Goal: Task Accomplishment & Management: Manage account settings

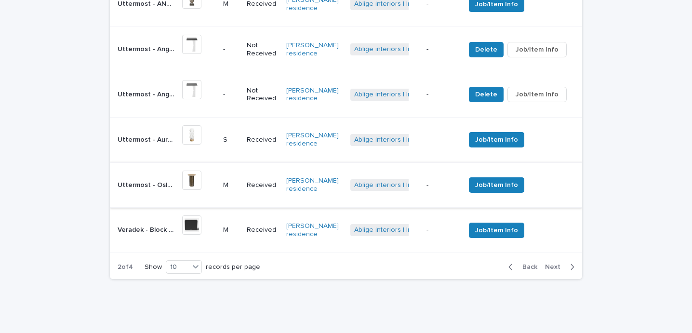
scroll to position [666, 0]
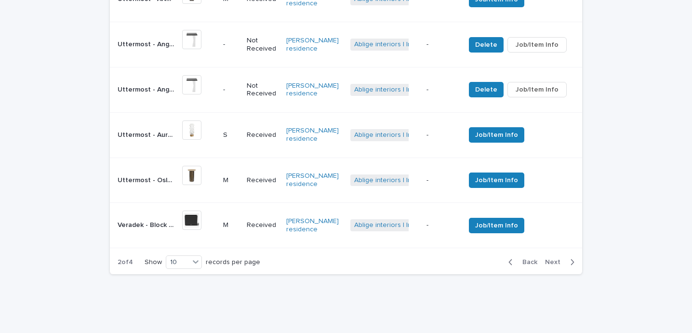
click at [570, 258] on icon "button" at bounding box center [572, 262] width 4 height 9
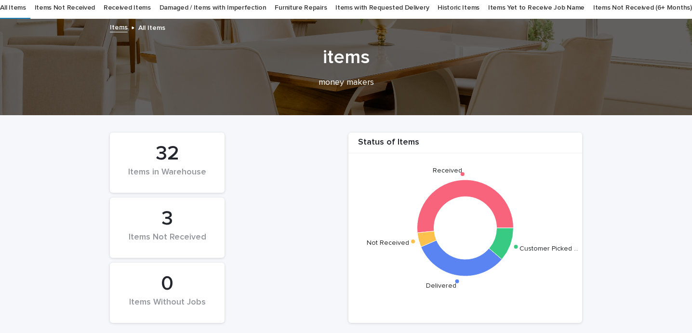
scroll to position [31, 0]
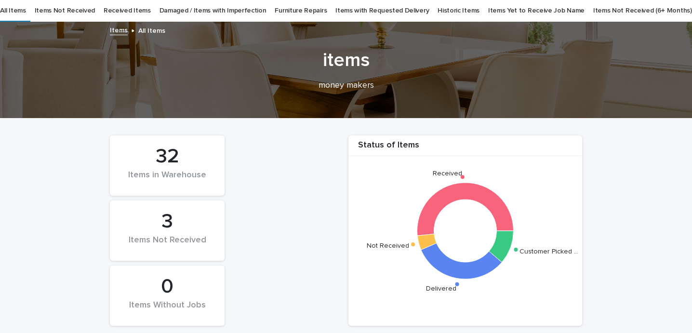
click at [244, 11] on link "Damaged / Items with Imperfection" at bounding box center [212, 11] width 107 height 23
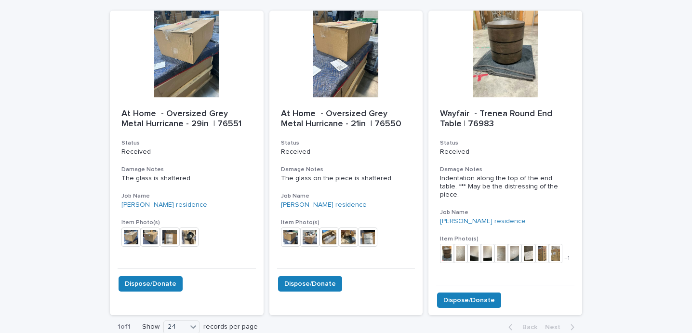
scroll to position [87, 0]
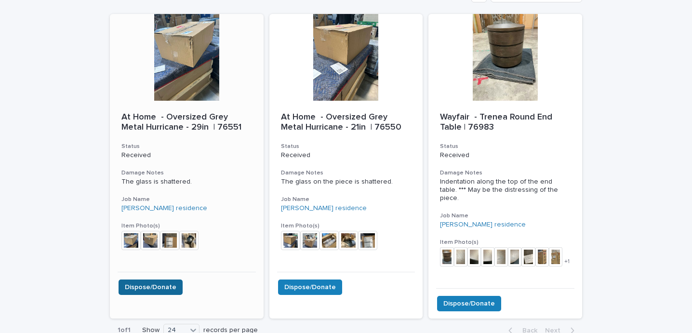
click at [132, 288] on span "Dispose/Donate" at bounding box center [151, 287] width 52 height 10
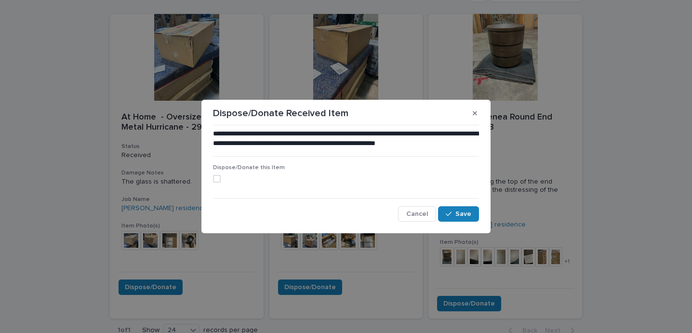
click at [221, 179] on label at bounding box center [346, 179] width 266 height 8
click at [455, 211] on button "Save" at bounding box center [458, 213] width 41 height 15
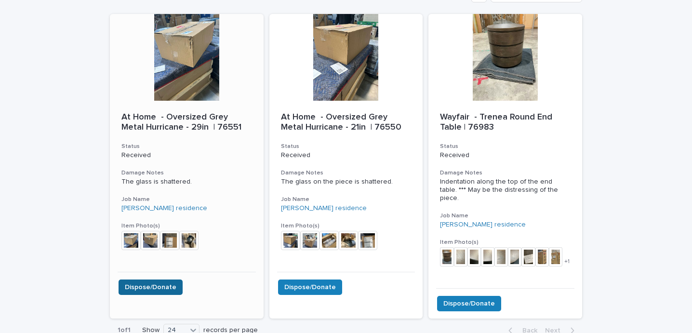
click at [169, 287] on span "Dispose/Donate" at bounding box center [151, 287] width 52 height 10
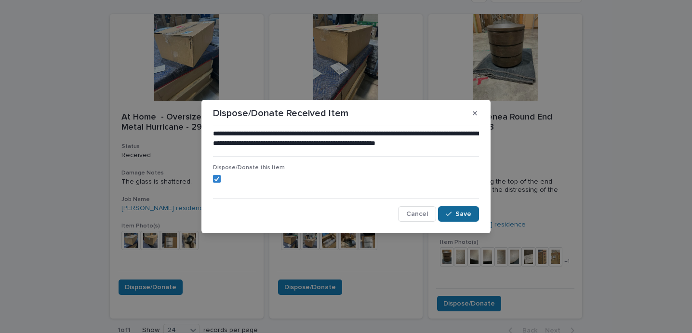
click at [461, 220] on button "Save" at bounding box center [458, 213] width 41 height 15
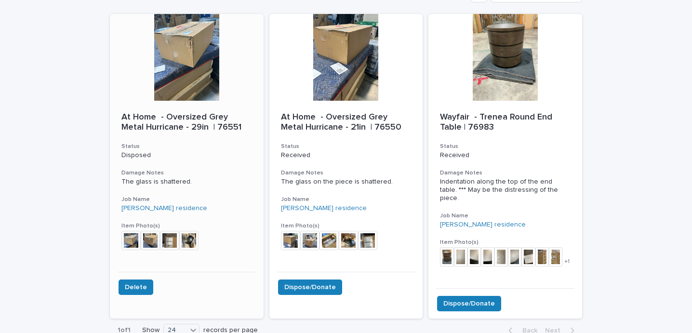
click at [187, 242] on img at bounding box center [188, 240] width 19 height 19
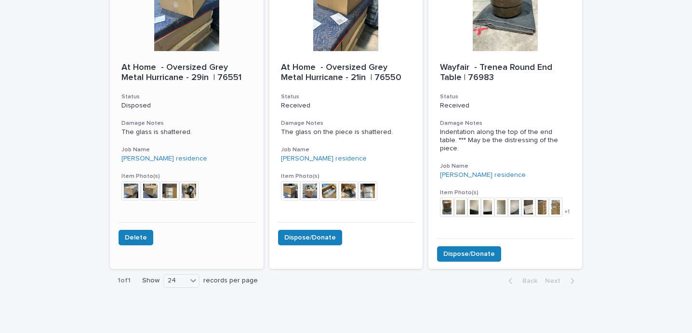
scroll to position [163, 0]
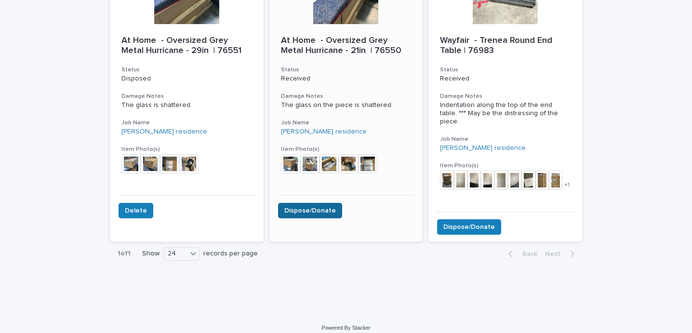
click at [319, 210] on span "Dispose/Donate" at bounding box center [310, 211] width 52 height 10
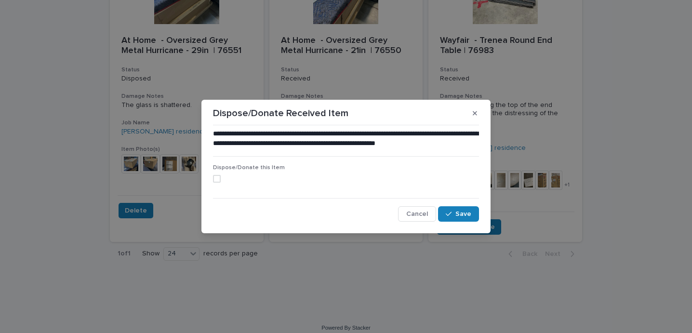
click at [217, 180] on span at bounding box center [217, 179] width 8 height 8
click at [472, 211] on button "Save" at bounding box center [458, 213] width 41 height 15
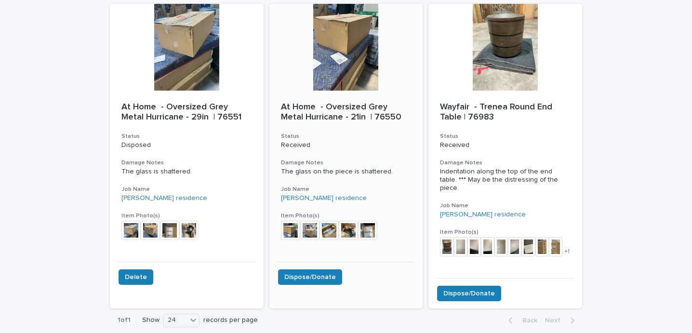
scroll to position [88, 0]
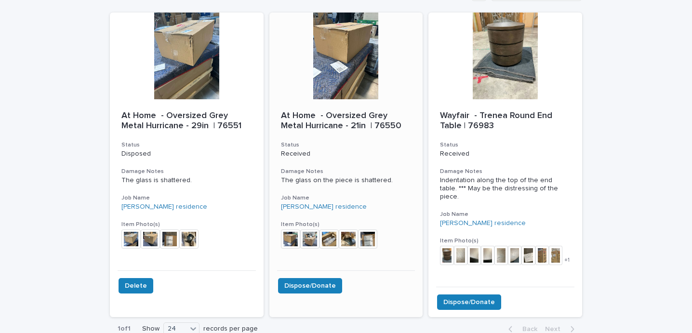
click at [363, 243] on img at bounding box center [367, 238] width 19 height 19
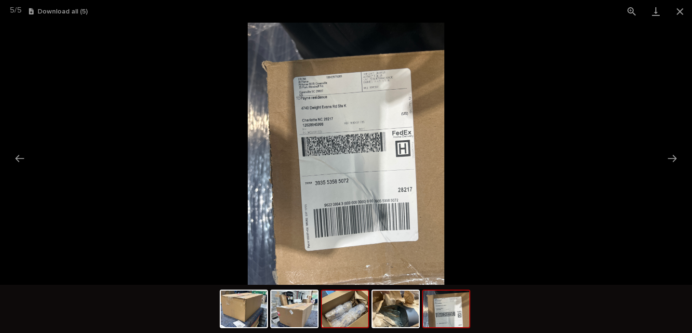
click at [350, 301] on img at bounding box center [345, 308] width 46 height 37
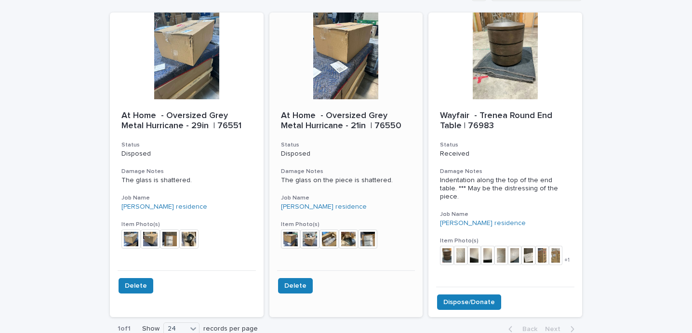
click at [330, 238] on img at bounding box center [328, 238] width 19 height 19
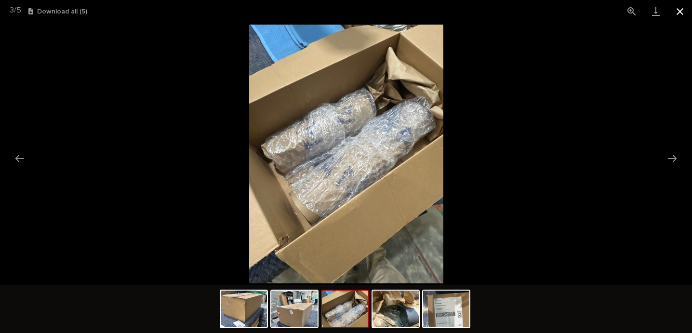
click at [680, 10] on button "Close gallery" at bounding box center [680, 11] width 24 height 23
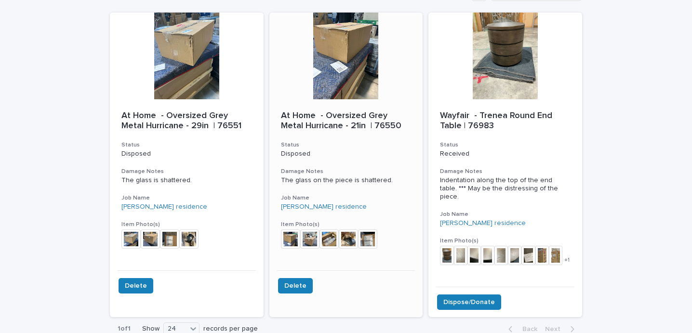
click at [307, 235] on img at bounding box center [309, 238] width 19 height 19
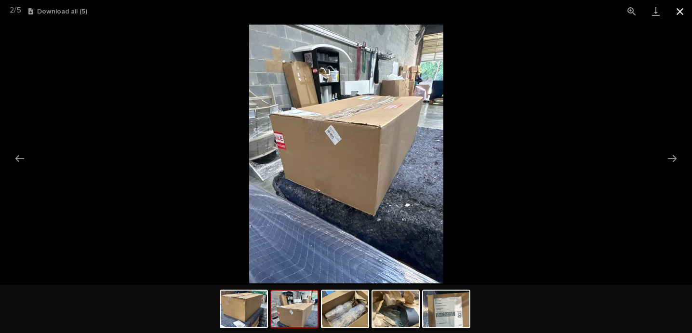
click at [676, 10] on button "Close gallery" at bounding box center [680, 11] width 24 height 23
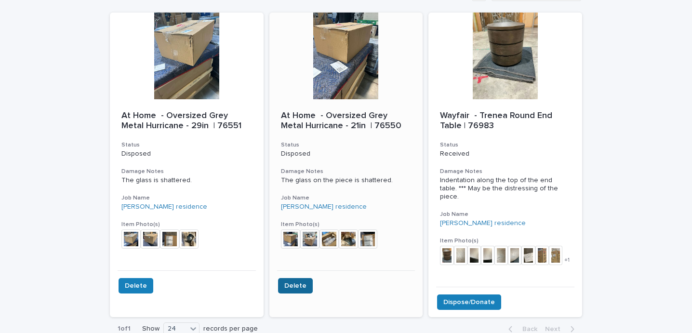
click at [304, 281] on button "Delete" at bounding box center [295, 285] width 35 height 15
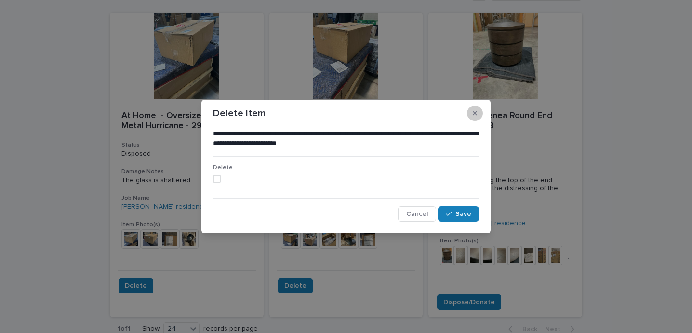
click at [474, 144] on section "**********" at bounding box center [345, 166] width 289 height 133
click at [470, 114] on button "button" at bounding box center [475, 112] width 16 height 15
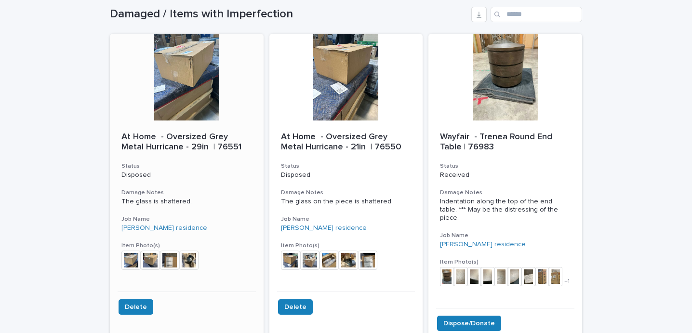
scroll to position [36, 0]
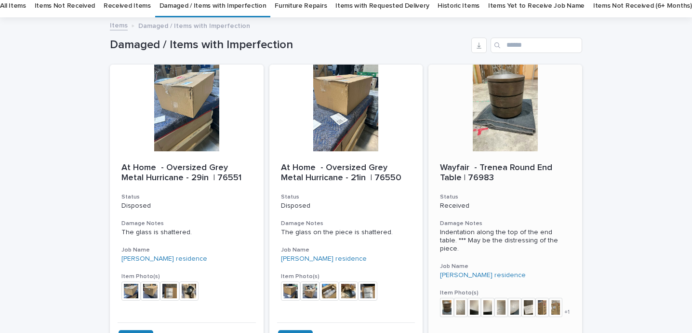
click at [448, 298] on img at bounding box center [446, 307] width 13 height 19
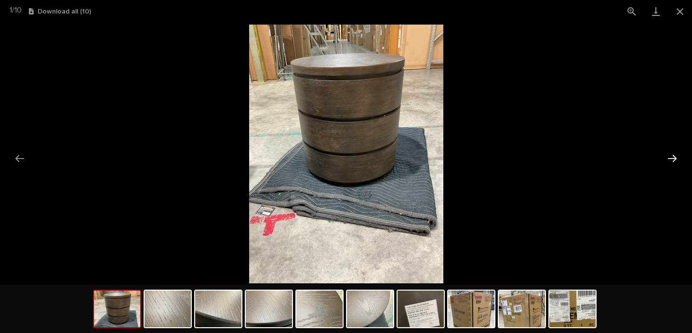
click at [672, 160] on button "Next slide" at bounding box center [672, 158] width 20 height 19
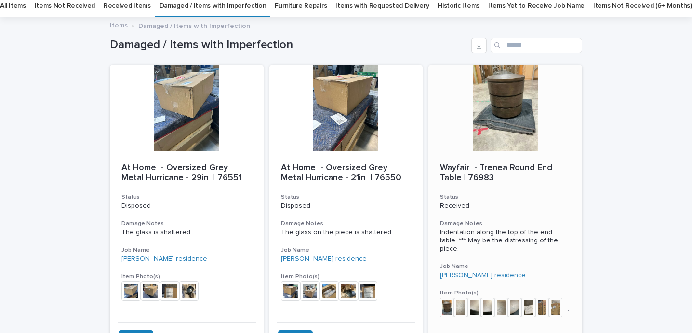
click at [497, 126] on div at bounding box center [505, 108] width 154 height 87
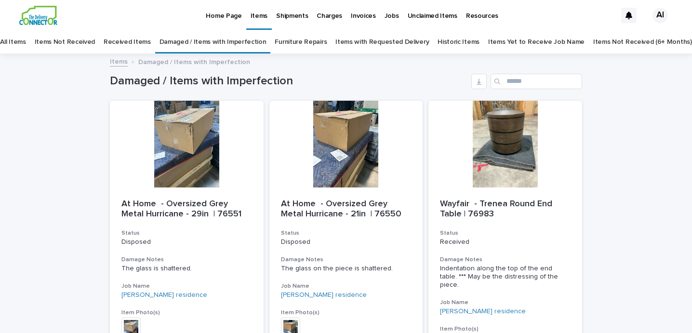
scroll to position [31, 0]
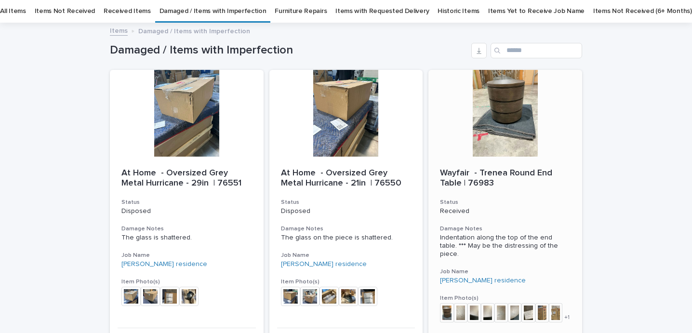
click at [527, 143] on div at bounding box center [505, 113] width 154 height 87
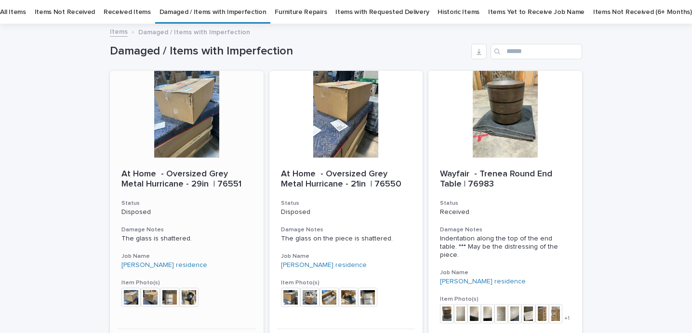
scroll to position [31, 0]
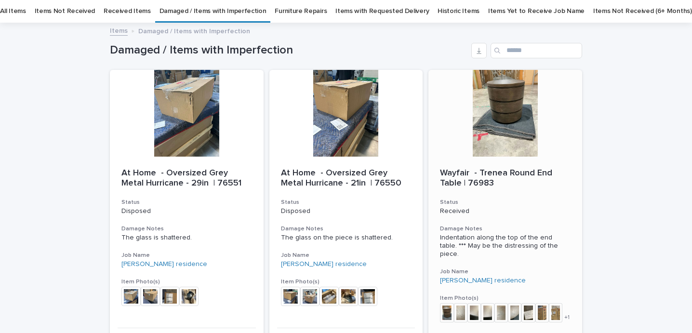
click at [449, 309] on img at bounding box center [446, 312] width 13 height 19
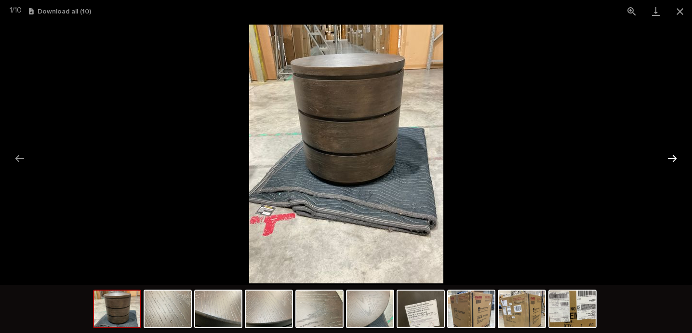
click at [675, 161] on button "Next slide" at bounding box center [672, 158] width 20 height 19
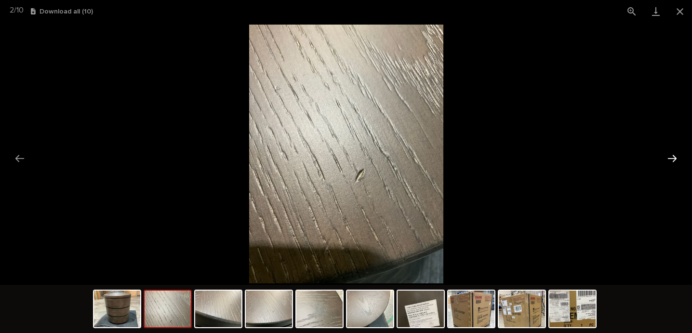
click at [675, 160] on button "Next slide" at bounding box center [672, 158] width 20 height 19
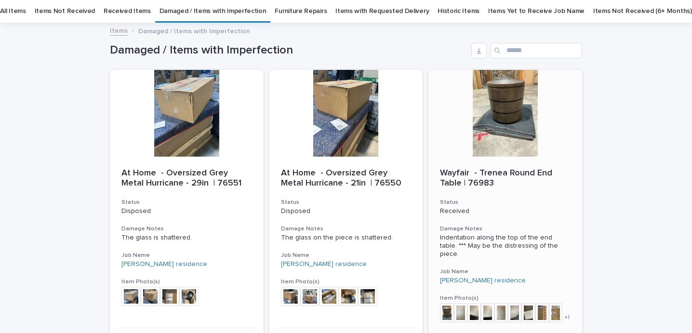
click at [477, 305] on img at bounding box center [473, 312] width 13 height 19
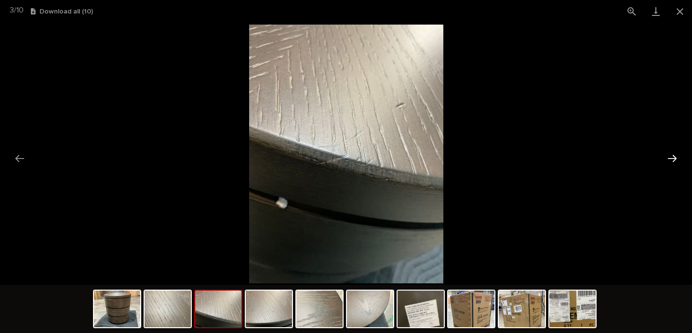
click at [671, 158] on button "Next slide" at bounding box center [672, 158] width 20 height 19
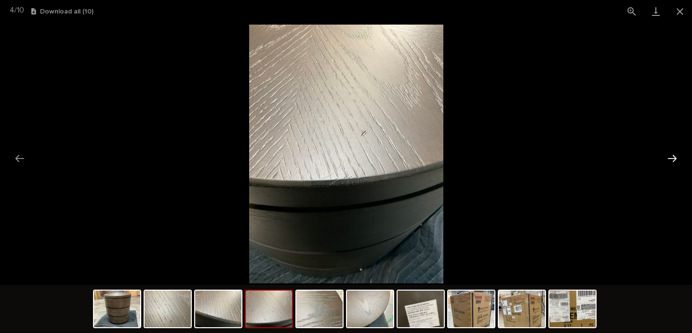
click at [671, 158] on button "Next slide" at bounding box center [672, 158] width 20 height 19
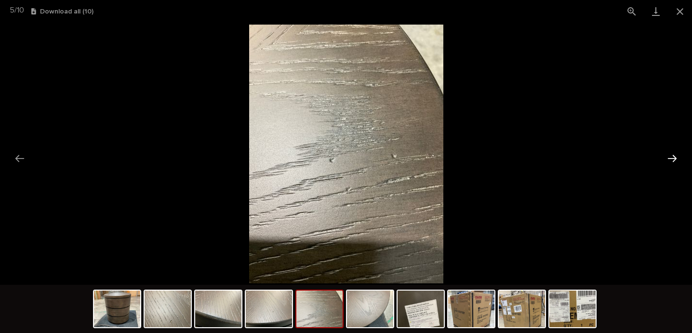
click at [671, 159] on button "Next slide" at bounding box center [672, 158] width 20 height 19
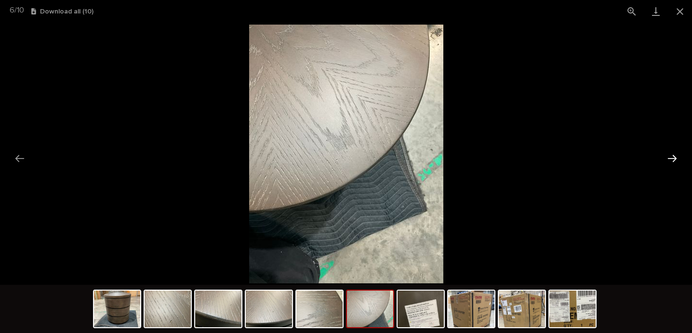
click at [671, 159] on button "Next slide" at bounding box center [672, 158] width 20 height 19
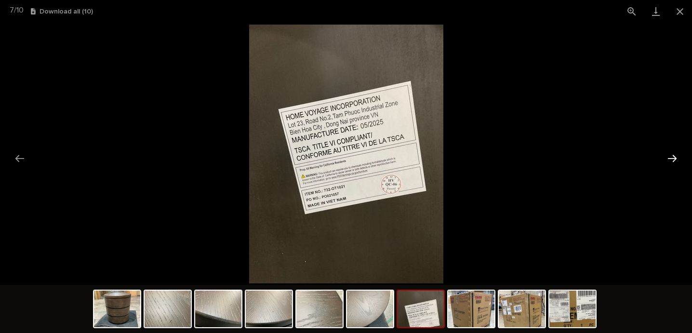
click at [671, 159] on button "Next slide" at bounding box center [672, 158] width 20 height 19
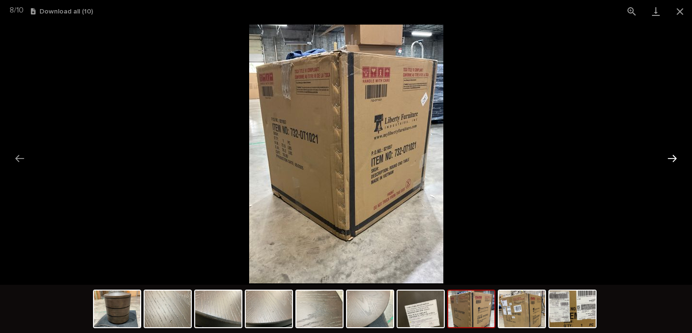
click at [671, 159] on button "Next slide" at bounding box center [672, 158] width 20 height 19
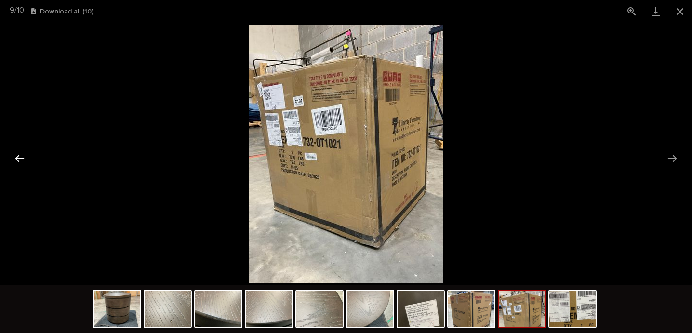
click at [25, 158] on button "Previous slide" at bounding box center [20, 158] width 20 height 19
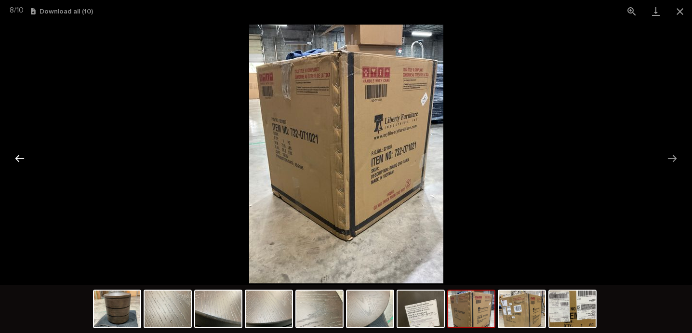
click at [26, 158] on button "Previous slide" at bounding box center [20, 158] width 20 height 19
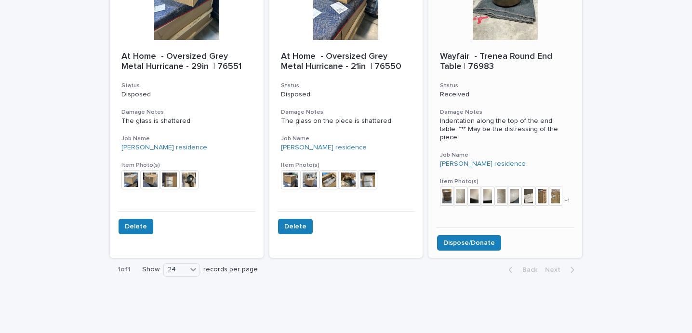
scroll to position [145, 0]
